Goal: Information Seeking & Learning: Learn about a topic

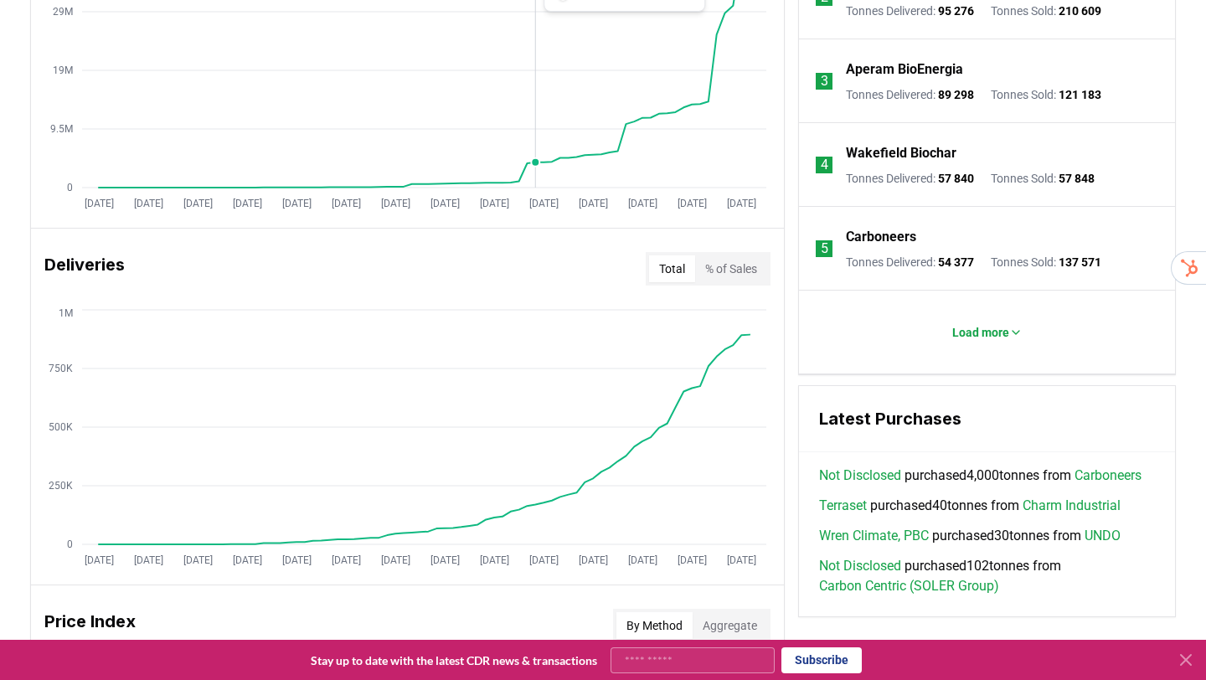
scroll to position [813, 0]
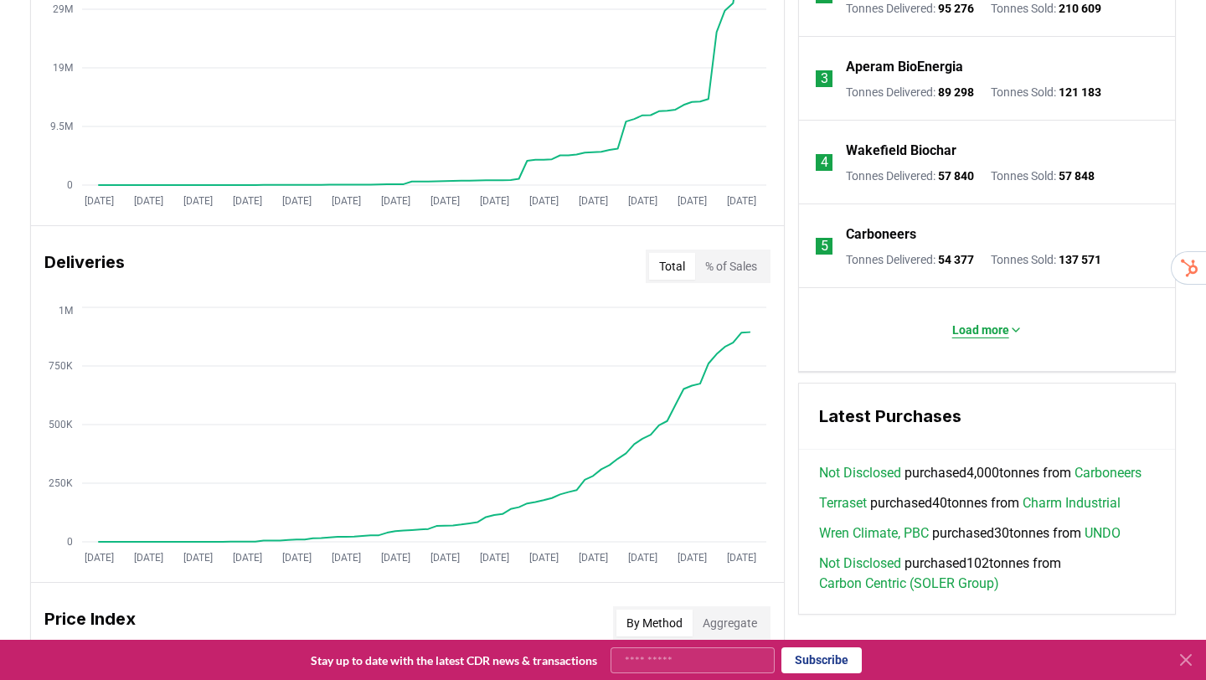
click at [984, 332] on p "Load more" at bounding box center [980, 330] width 57 height 17
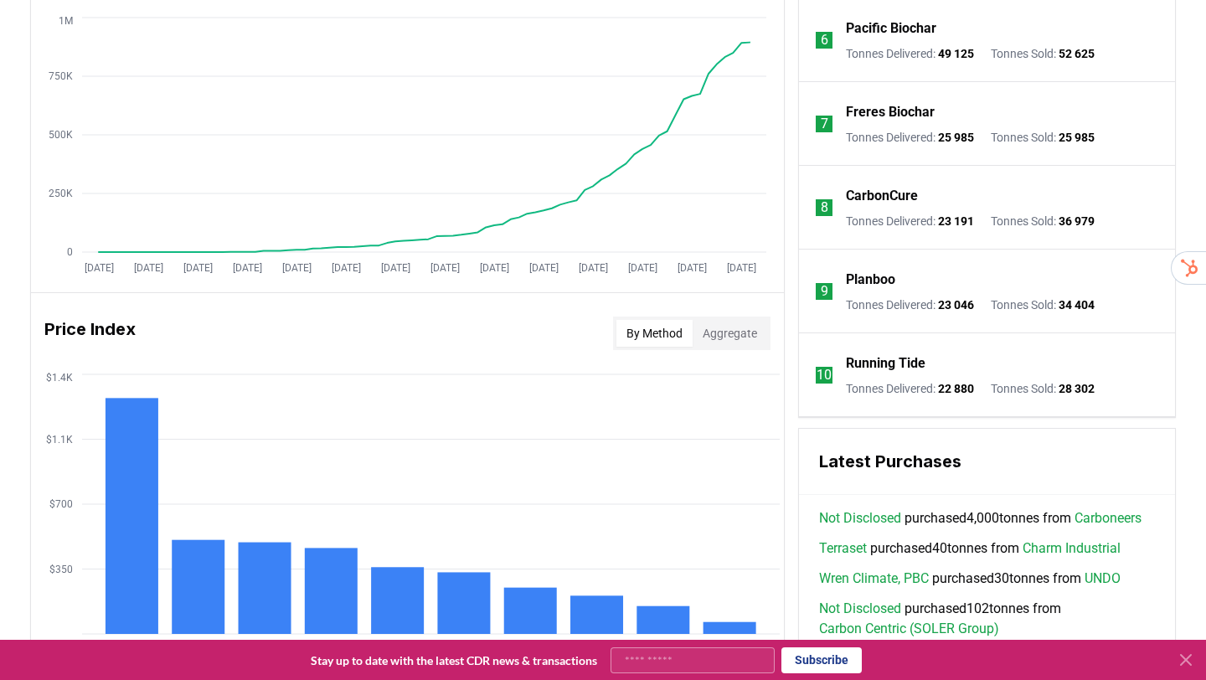
scroll to position [1104, 0]
click at [893, 196] on p "CarbonCure" at bounding box center [882, 195] width 72 height 20
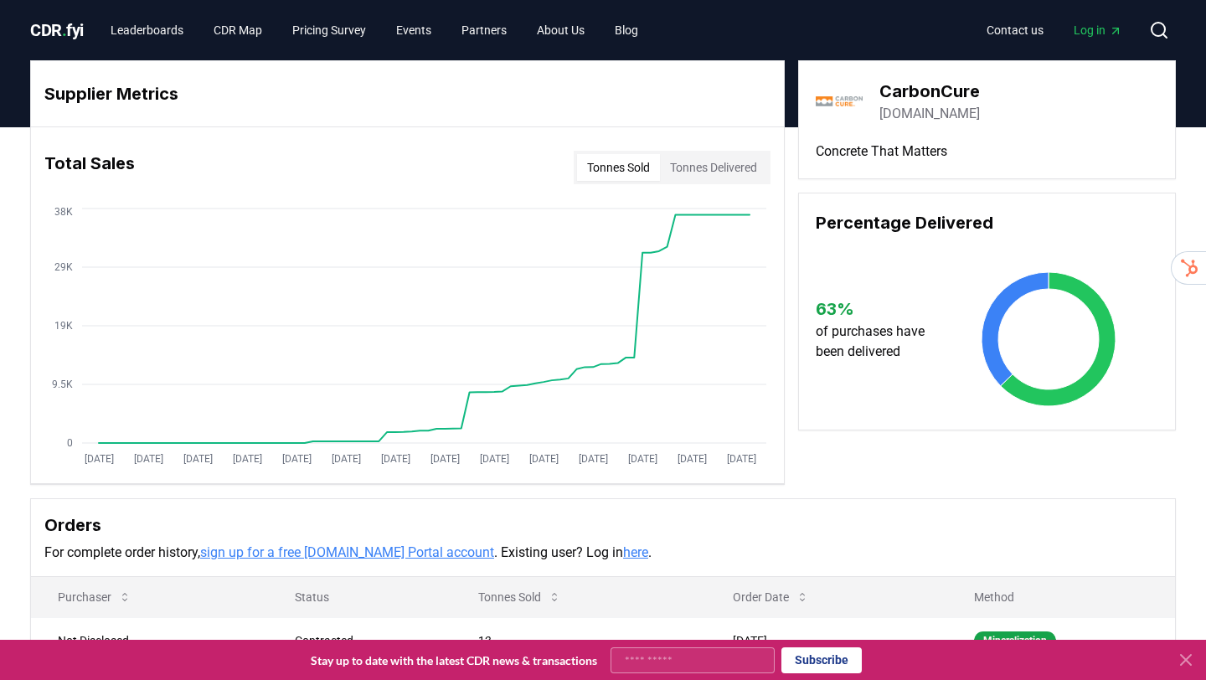
click at [1187, 665] on icon at bounding box center [1186, 660] width 20 height 20
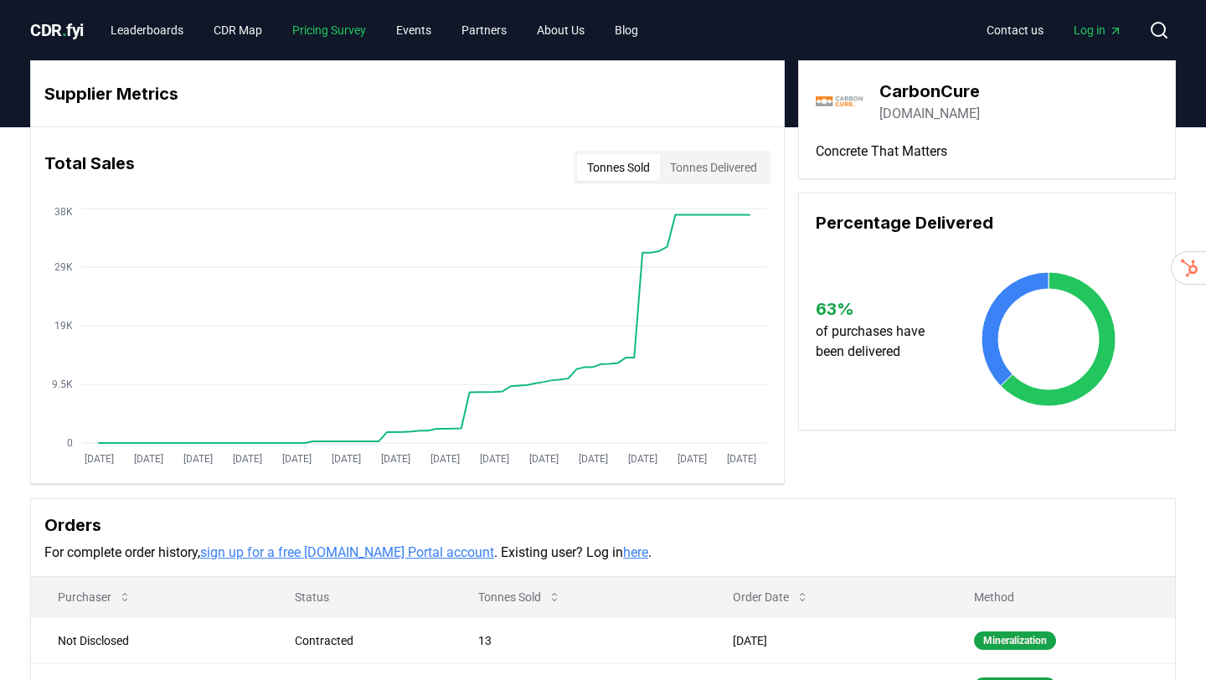
click at [335, 32] on link "Pricing Survey" at bounding box center [329, 30] width 100 height 30
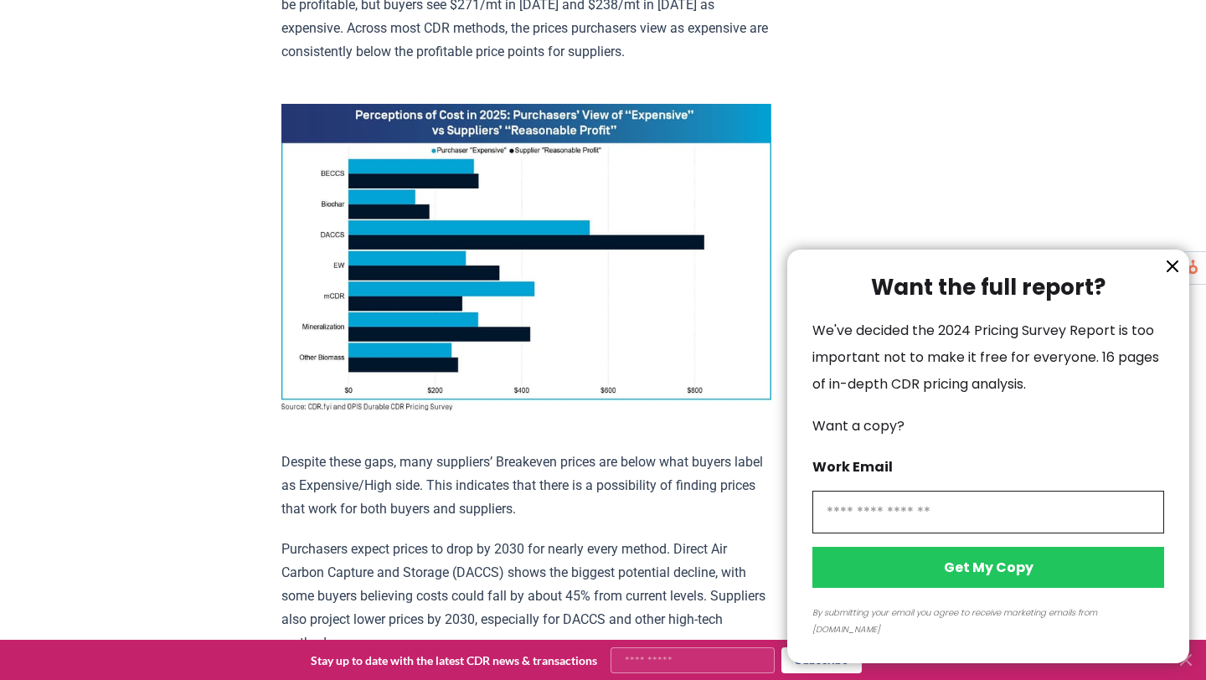
scroll to position [1170, 0]
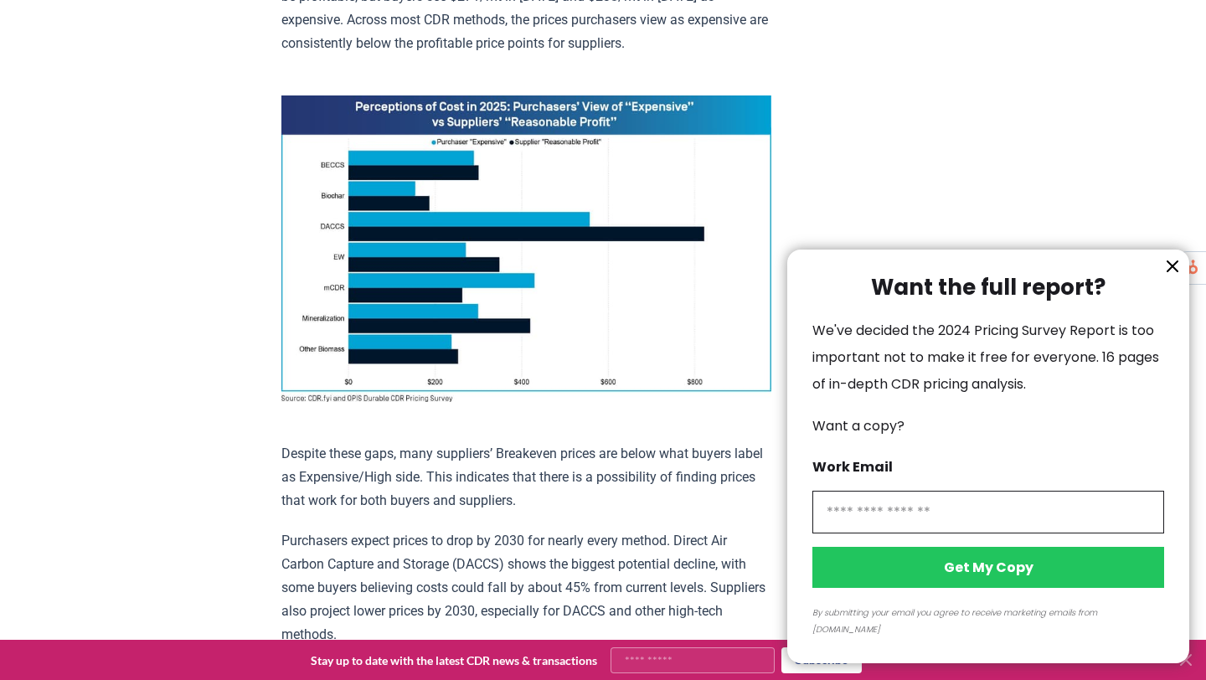
click at [1171, 271] on icon "information" at bounding box center [1172, 266] width 10 height 10
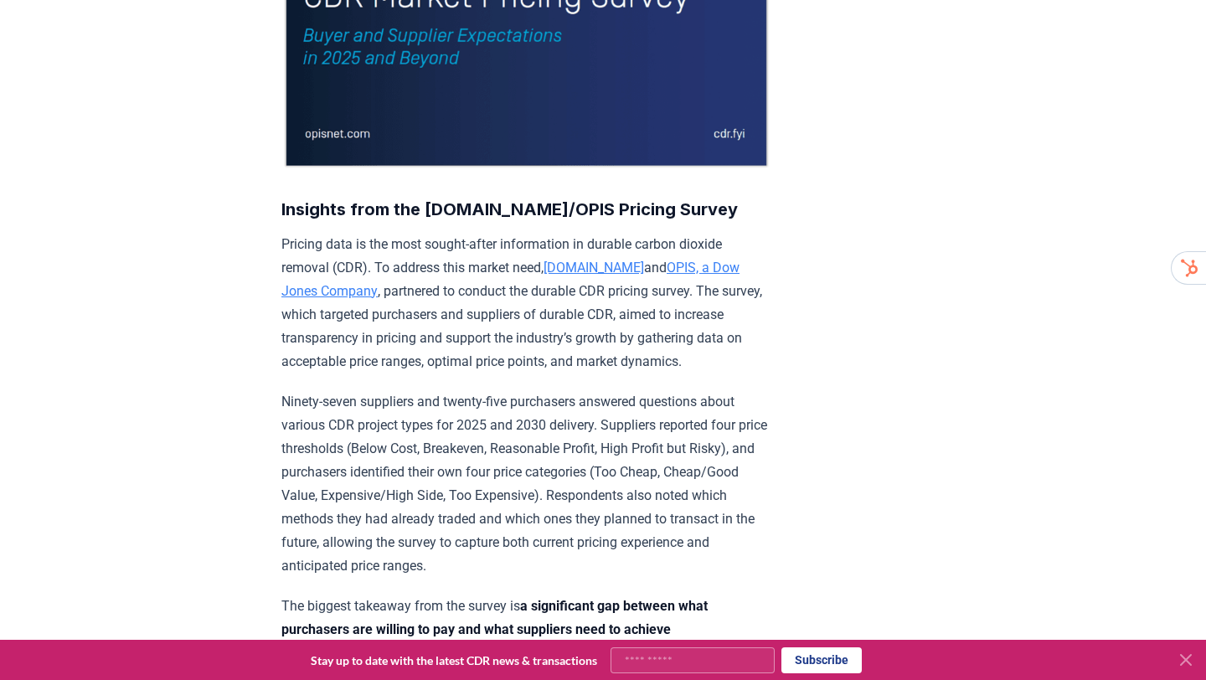
scroll to position [0, 0]
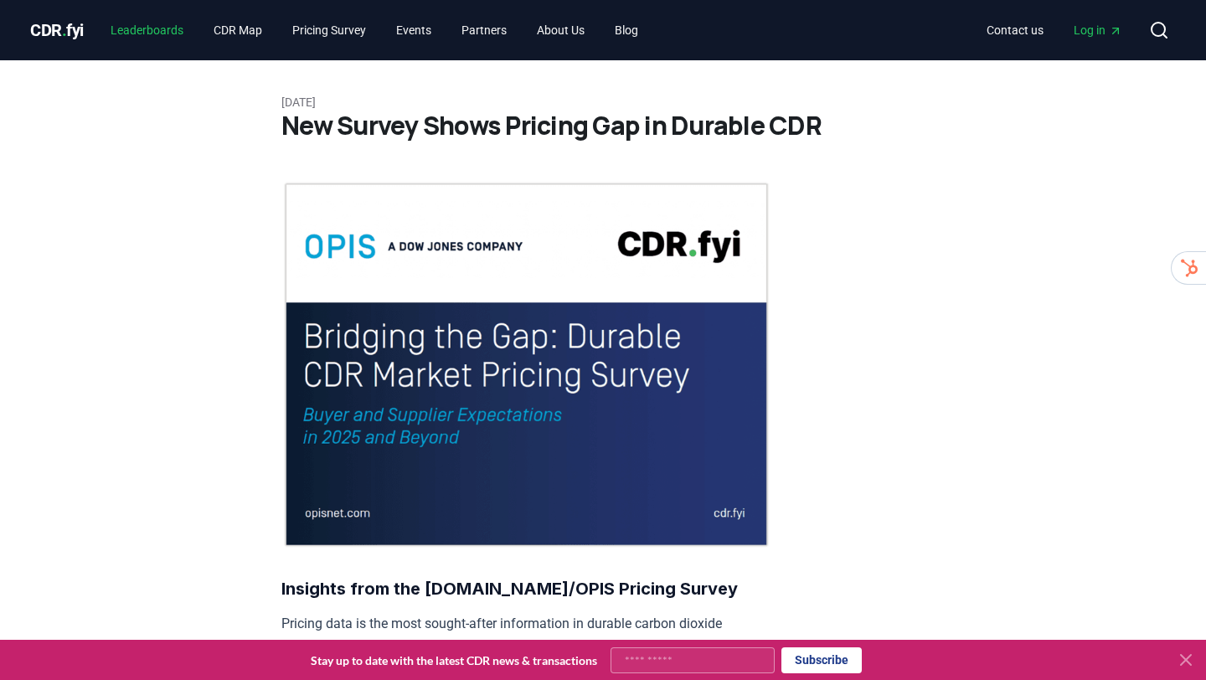
click at [170, 38] on link "Leaderboards" at bounding box center [147, 30] width 100 height 30
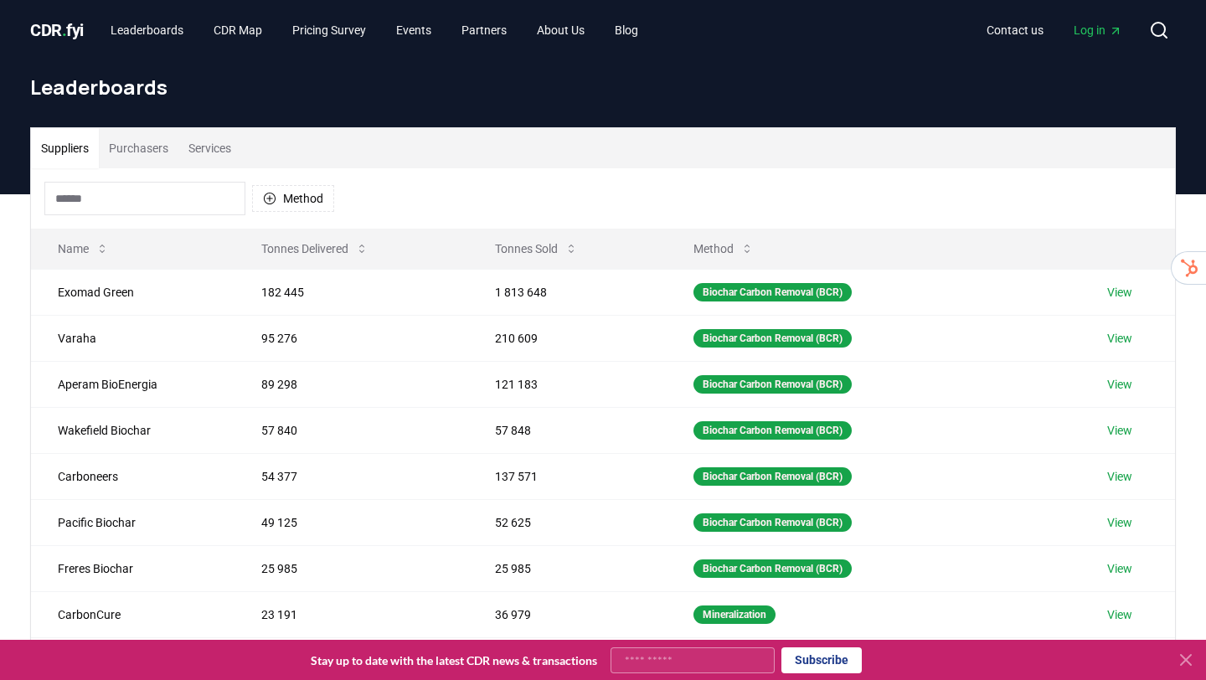
click at [64, 29] on span "." at bounding box center [64, 30] width 5 height 20
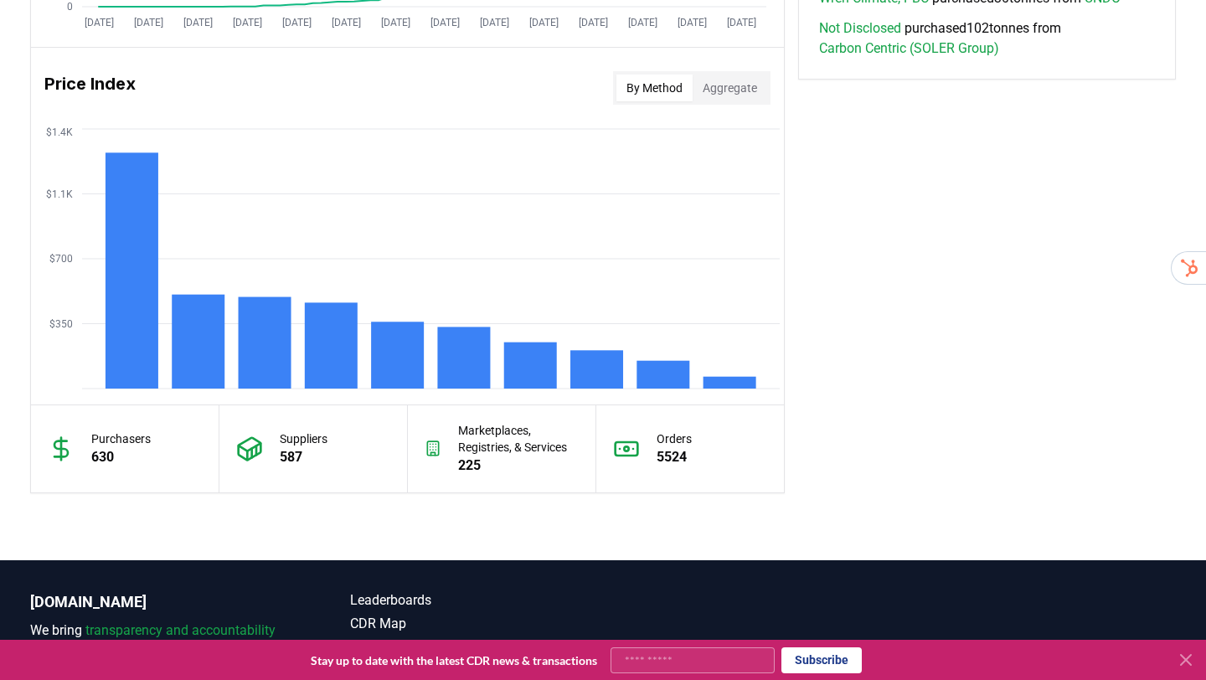
scroll to position [1350, 0]
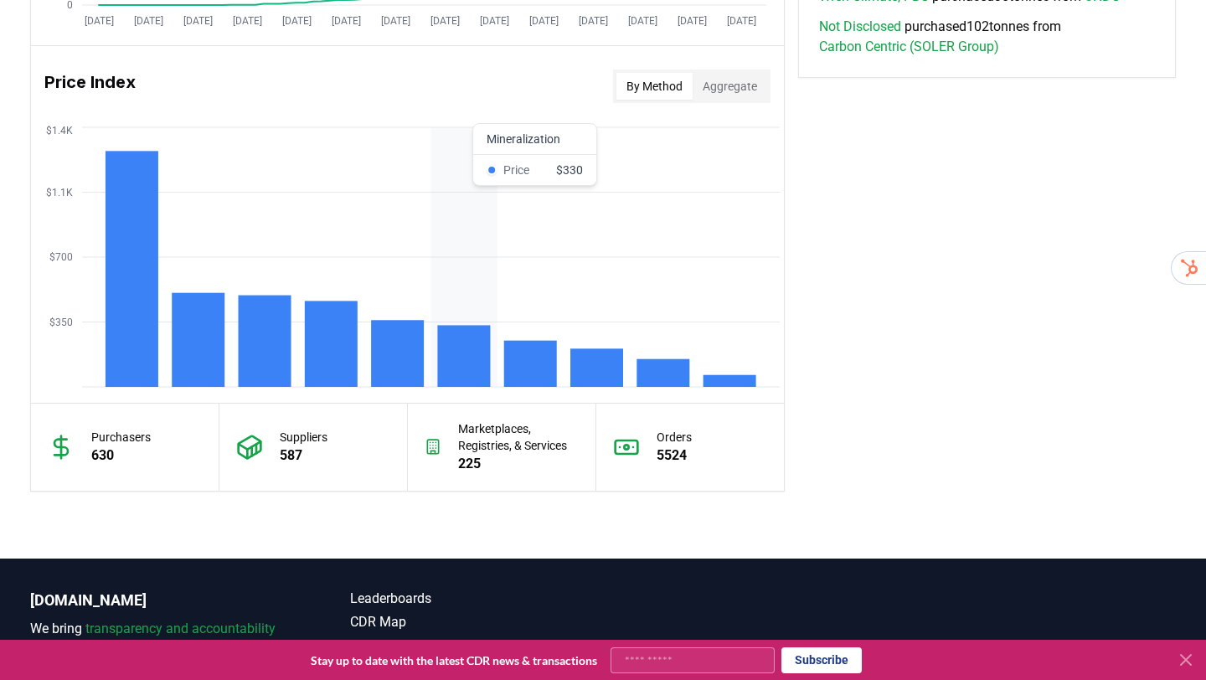
click at [448, 355] on rect at bounding box center [463, 356] width 53 height 62
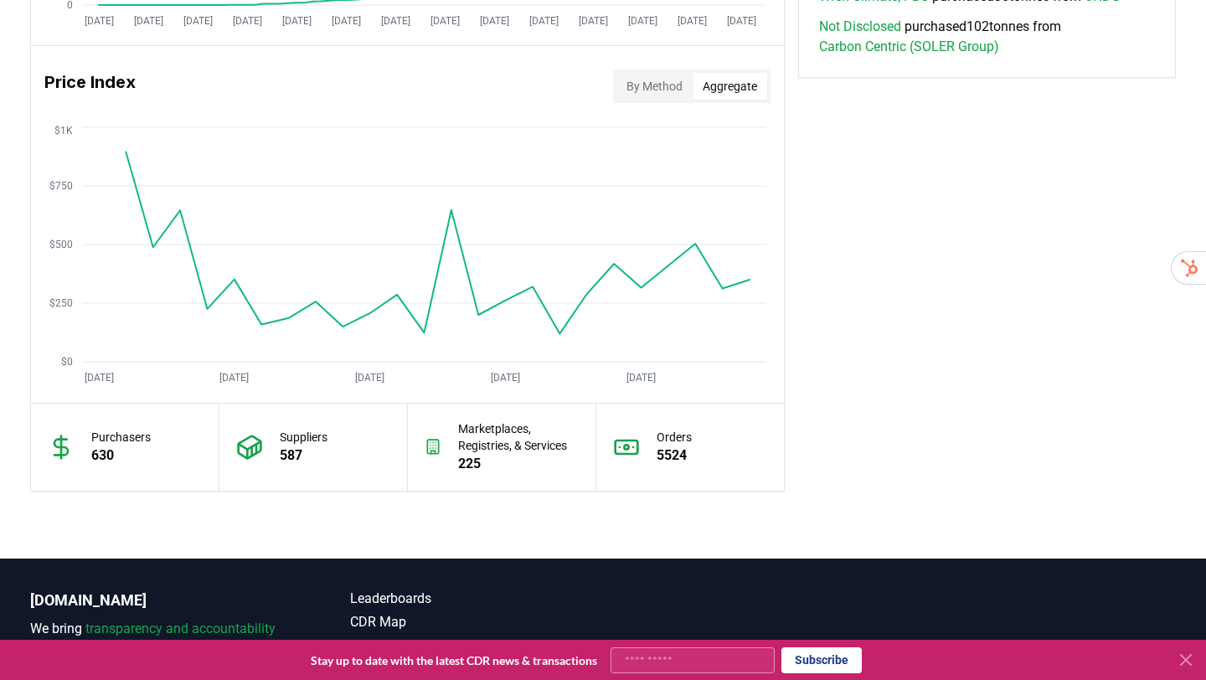
click at [706, 93] on button "Aggregate" at bounding box center [729, 86] width 75 height 27
click at [624, 86] on button "By Method" at bounding box center [654, 86] width 76 height 27
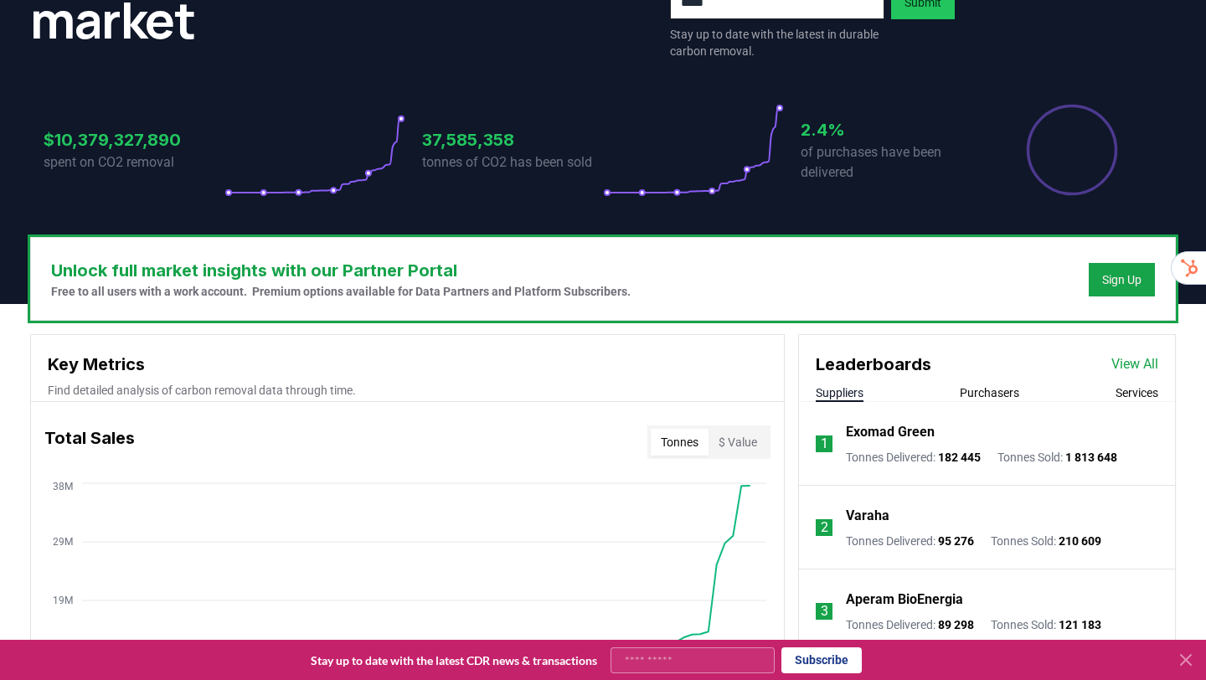
scroll to position [0, 0]
